Goal: Information Seeking & Learning: Learn about a topic

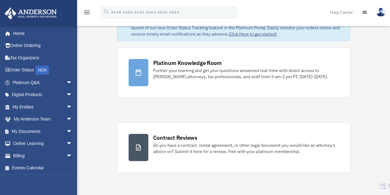
scroll to position [35, 0]
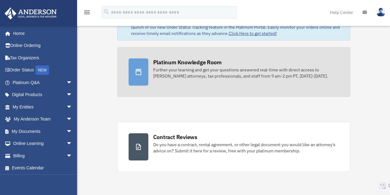
click at [221, 68] on div "Further your learning and get your questions answered real-time with direct acc…" at bounding box center [246, 73] width 186 height 12
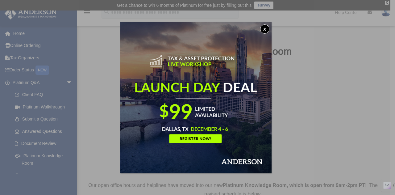
click at [64, 84] on div "x" at bounding box center [197, 97] width 395 height 195
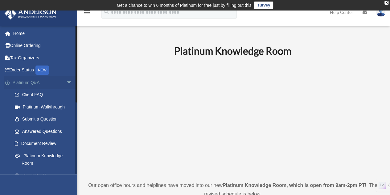
click at [66, 87] on span "arrow_drop_down" at bounding box center [72, 82] width 12 height 13
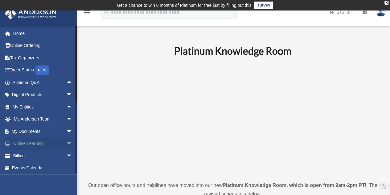
scroll to position [1, 0]
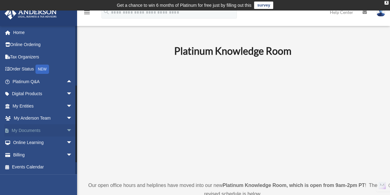
click at [40, 125] on link "My Documents arrow_drop_down" at bounding box center [42, 130] width 77 height 12
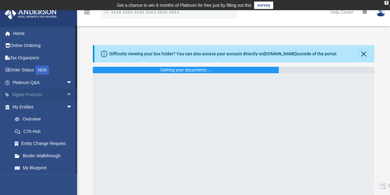
click at [66, 94] on span "arrow_drop_down" at bounding box center [72, 94] width 12 height 13
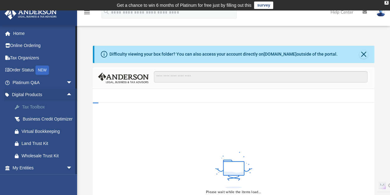
click at [43, 106] on div "Tax Toolbox" at bounding box center [48, 107] width 52 height 8
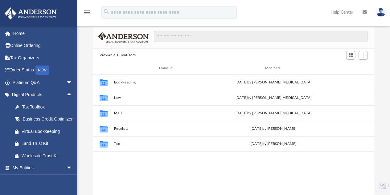
scroll to position [49, 0]
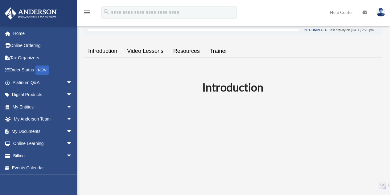
scroll to position [105, 0]
click at [193, 49] on link "Resources" at bounding box center [186, 51] width 36 height 18
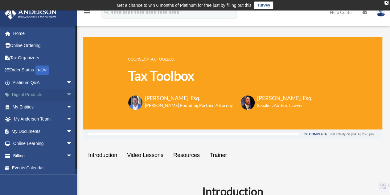
click at [66, 93] on span "arrow_drop_down" at bounding box center [72, 94] width 12 height 13
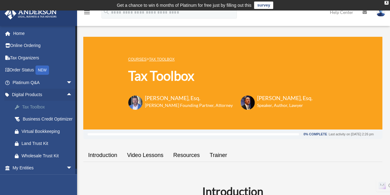
click at [41, 110] on link "Tax Toolbox" at bounding box center [45, 106] width 73 height 12
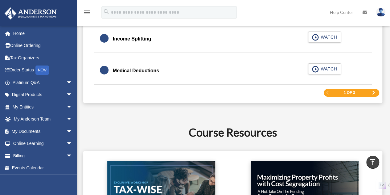
drag, startPoint x: 0, startPoint y: 0, endPoint x: 195, endPoint y: 116, distance: 226.9
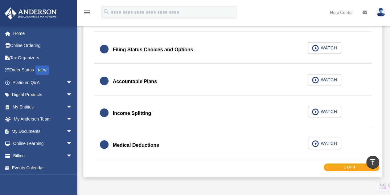
scroll to position [941, 0]
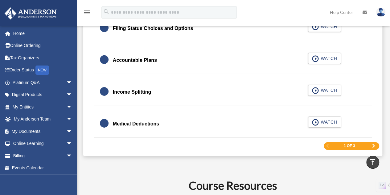
click at [372, 144] on span "Next Page" at bounding box center [374, 146] width 4 height 4
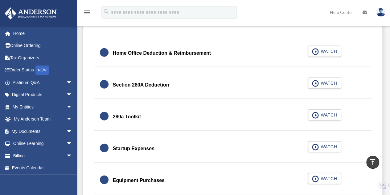
scroll to position [724, 0]
click at [136, 113] on div "280a Toolkit" at bounding box center [127, 116] width 28 height 9
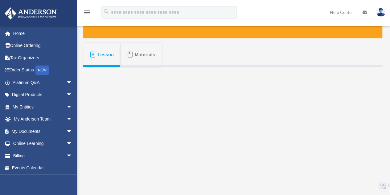
scroll to position [91, 0]
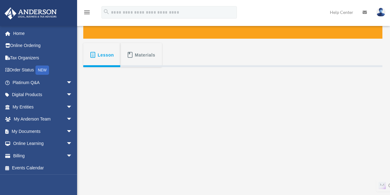
click at [154, 59] on span "Materials" at bounding box center [145, 54] width 21 height 11
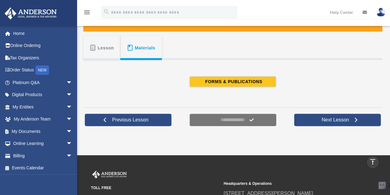
scroll to position [98, 0]
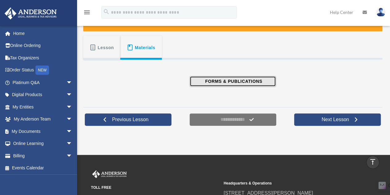
click at [218, 77] on button "FORMS & PUBLICATIONS" at bounding box center [233, 81] width 86 height 10
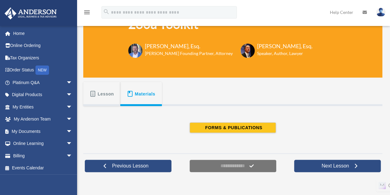
click at [110, 103] on button "Lesson" at bounding box center [101, 94] width 37 height 24
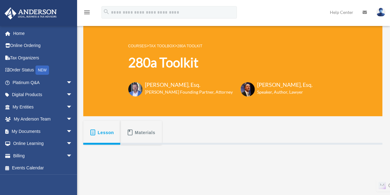
scroll to position [12, 0]
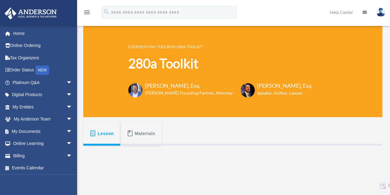
click at [166, 45] on link "Tax Toolbox" at bounding box center [162, 47] width 26 height 4
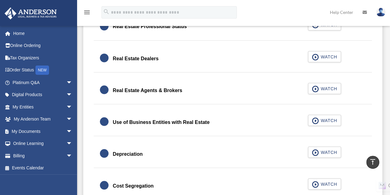
scroll to position [493, 0]
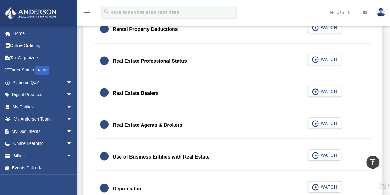
click at [195, 61] on link "Real Estate Professional Status WATCH" at bounding box center [233, 61] width 266 height 15
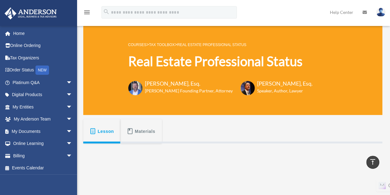
scroll to position [14, 0]
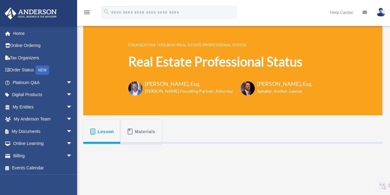
click at [120, 124] on button "Lesson" at bounding box center [101, 131] width 37 height 24
click at [139, 135] on span "Materials" at bounding box center [145, 131] width 21 height 11
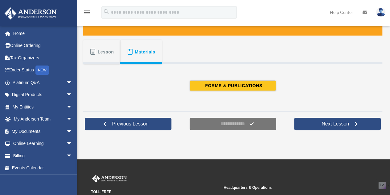
scroll to position [95, 0]
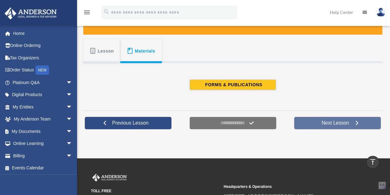
click at [315, 123] on link "Next Lesson" at bounding box center [337, 123] width 87 height 12
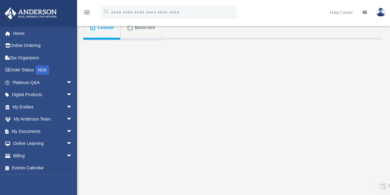
scroll to position [120, 0]
click at [142, 33] on button "Materials" at bounding box center [140, 26] width 41 height 24
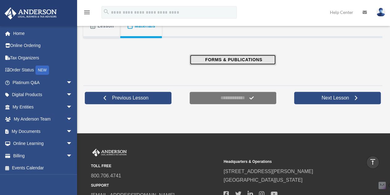
click at [230, 64] on button "FORMS & PUBLICATIONS" at bounding box center [233, 59] width 86 height 10
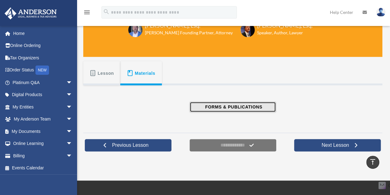
scroll to position [70, 0]
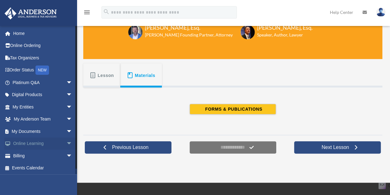
click at [66, 141] on span "arrow_drop_down" at bounding box center [72, 143] width 12 height 13
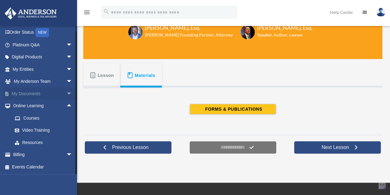
click at [66, 96] on span "arrow_drop_down" at bounding box center [72, 93] width 12 height 13
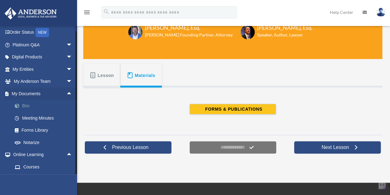
click at [28, 105] on link "Box" at bounding box center [45, 106] width 73 height 12
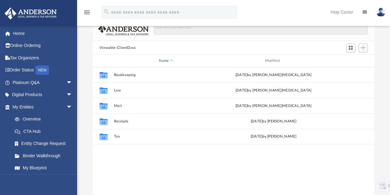
scroll to position [48, 0]
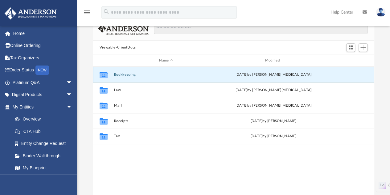
click at [118, 76] on button "Bookkeeping" at bounding box center [166, 74] width 105 height 4
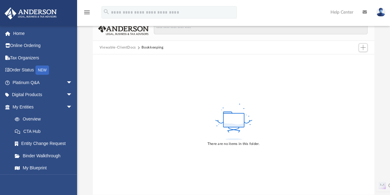
click at [123, 48] on button "Viewable-ClientDocs" at bounding box center [118, 48] width 36 height 6
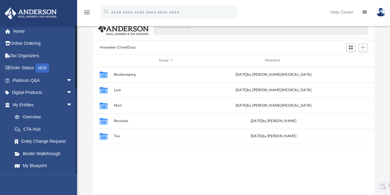
scroll to position [0, 0]
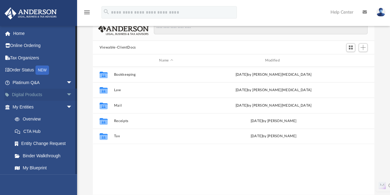
click at [66, 97] on span "arrow_drop_down" at bounding box center [72, 94] width 12 height 13
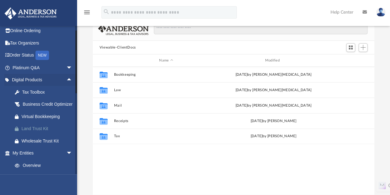
scroll to position [14, 0]
click at [36, 88] on div "Tax Toolbox" at bounding box center [48, 92] width 52 height 8
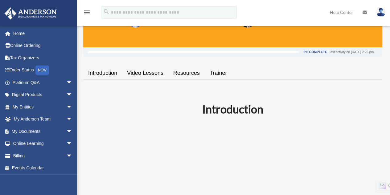
click at [155, 74] on link "Video Lessons" at bounding box center [145, 73] width 46 height 18
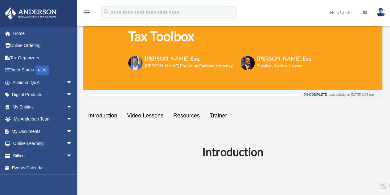
click at [184, 118] on link "Resources" at bounding box center [186, 116] width 36 height 18
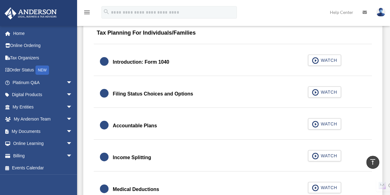
scroll to position [896, 0]
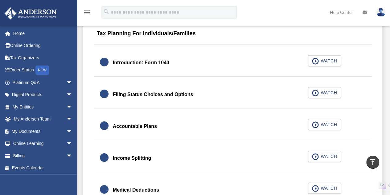
click at [123, 154] on div "Income Splitting" at bounding box center [132, 158] width 38 height 9
click at [128, 126] on div "Accountable Plans" at bounding box center [135, 126] width 44 height 9
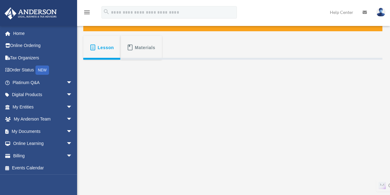
scroll to position [99, 0]
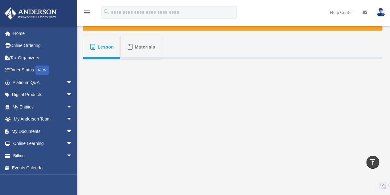
click at [143, 48] on span "Materials" at bounding box center [145, 46] width 21 height 11
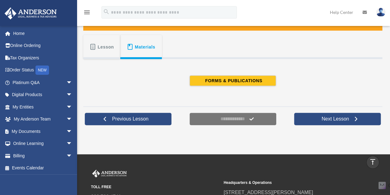
click at [112, 42] on span "Lesson" at bounding box center [106, 46] width 16 height 11
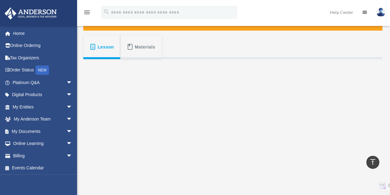
click at [139, 48] on span "Materials" at bounding box center [145, 46] width 21 height 11
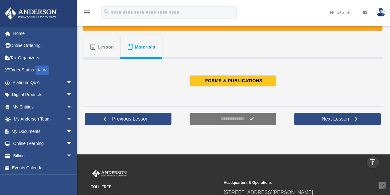
click at [103, 46] on span "Lesson" at bounding box center [106, 46] width 16 height 11
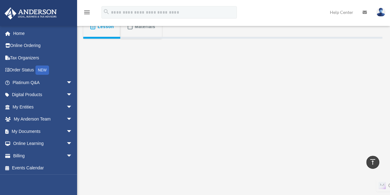
scroll to position [118, 0]
click at [147, 36] on button "Materials" at bounding box center [140, 27] width 41 height 24
